Goal: Task Accomplishment & Management: Manage account settings

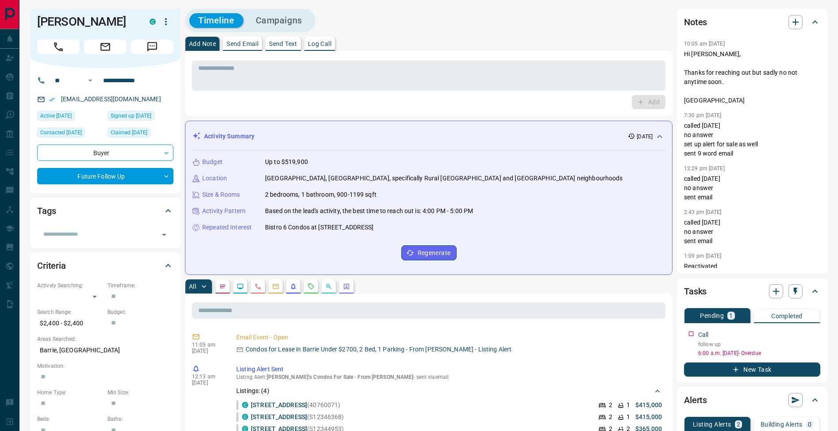
scroll to position [25, 0]
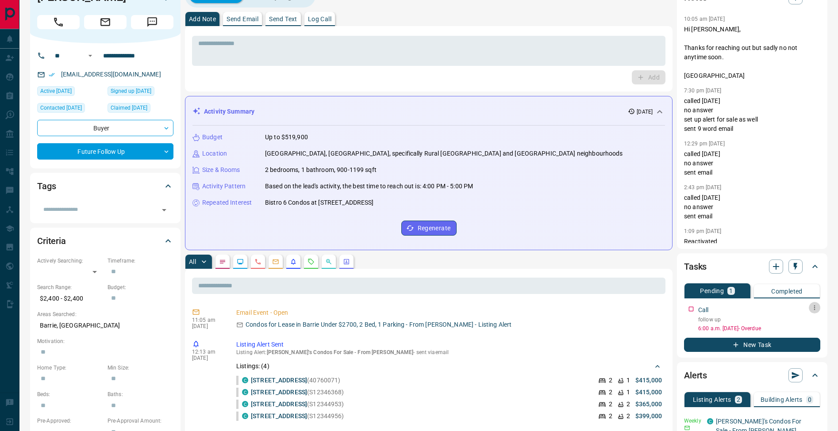
click at [814, 308] on icon "button" at bounding box center [814, 308] width 1 height 5
click at [807, 318] on li "Edit" at bounding box center [800, 324] width 39 height 13
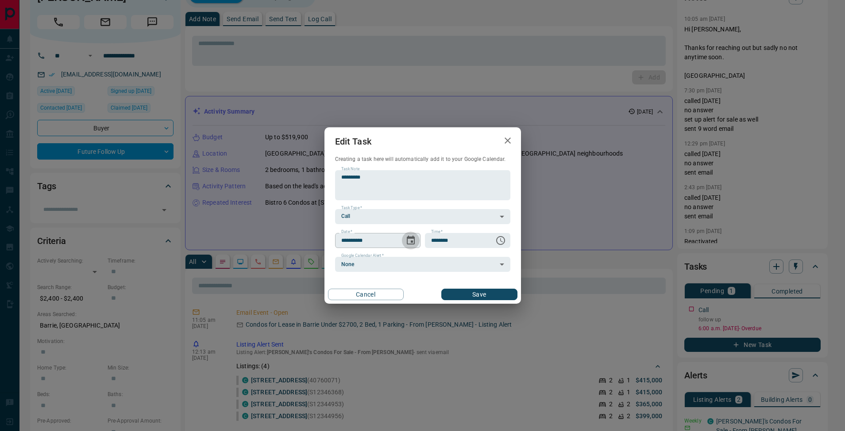
click at [414, 243] on icon "Choose date, selected date is Aug 13, 2025" at bounding box center [411, 240] width 8 height 9
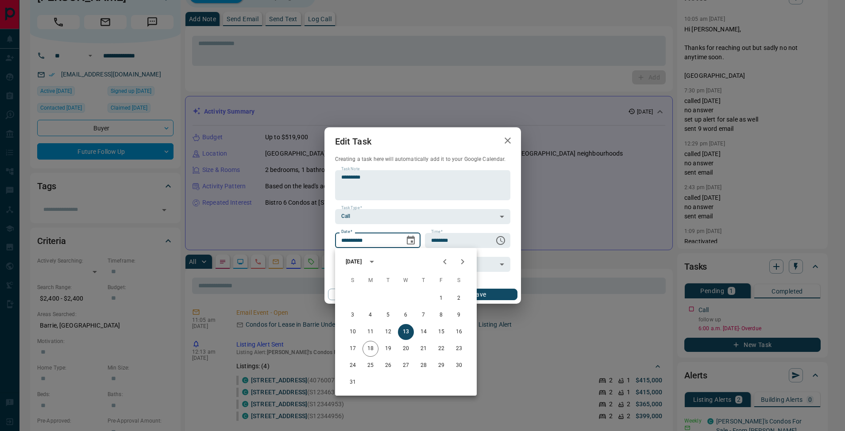
click at [466, 260] on icon "Next month" at bounding box center [462, 262] width 11 height 11
click at [423, 333] on button "18" at bounding box center [424, 332] width 16 height 16
type input "**********"
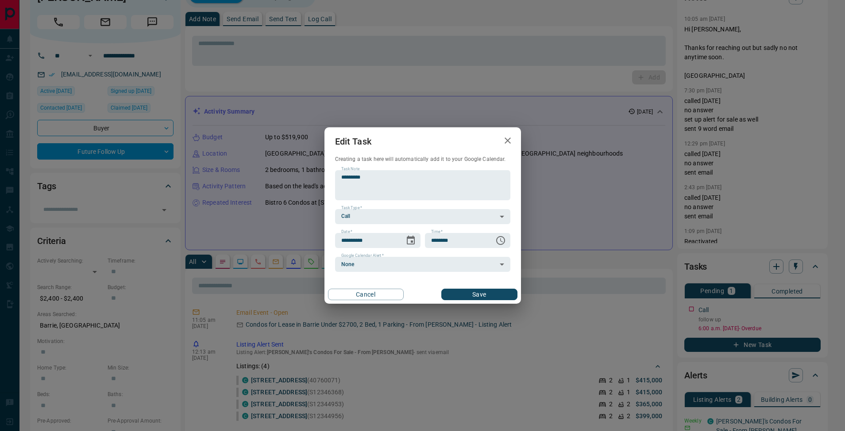
click at [495, 298] on button "Save" at bounding box center [479, 295] width 76 height 12
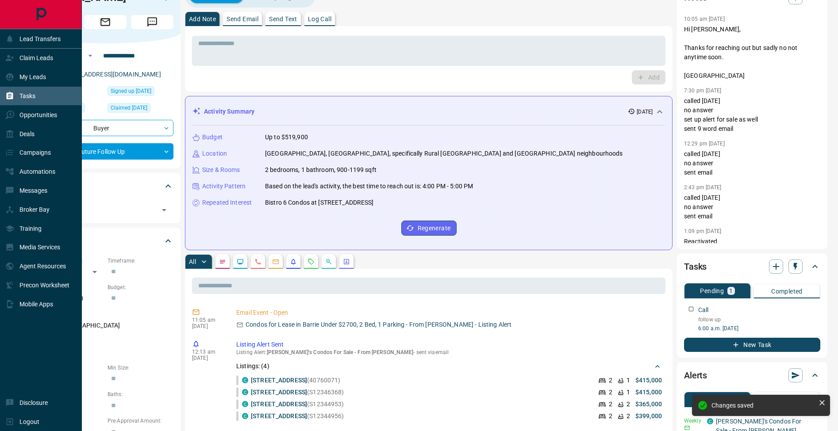
click at [12, 94] on icon at bounding box center [9, 96] width 9 height 9
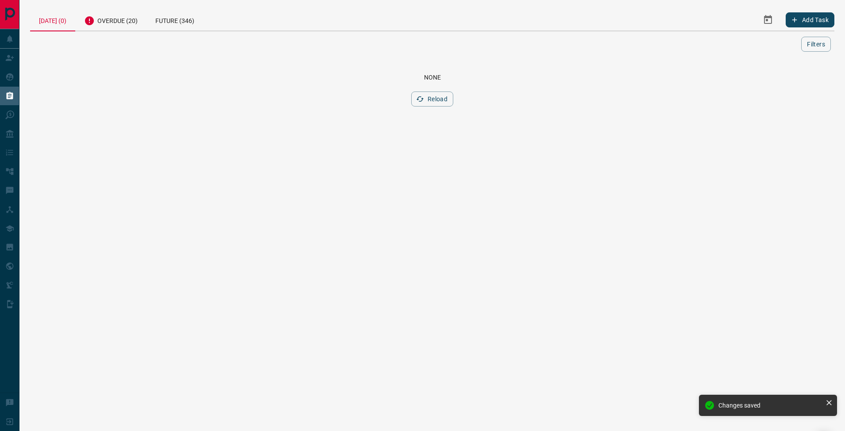
click at [113, 22] on div "Overdue (20)" at bounding box center [110, 20] width 71 height 22
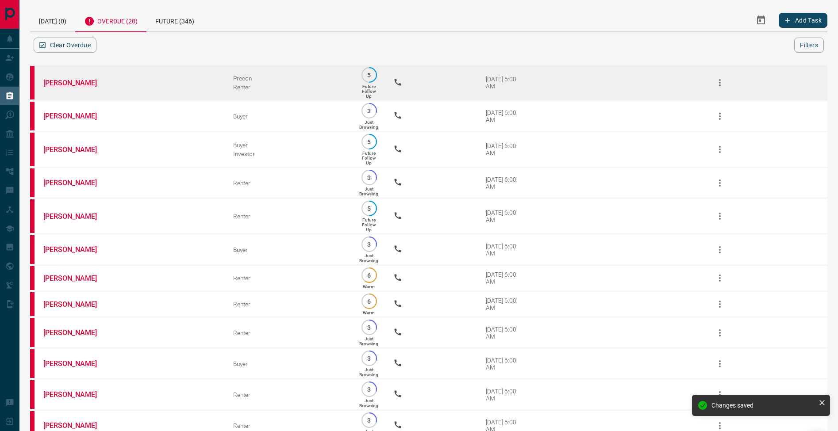
click at [73, 82] on link "[PERSON_NAME]" at bounding box center [76, 83] width 66 height 8
